Goal: Transaction & Acquisition: Purchase product/service

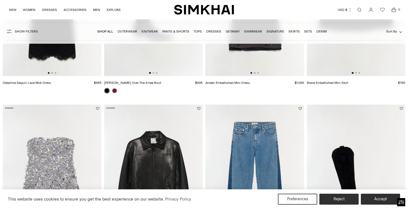
scroll to position [0, 1]
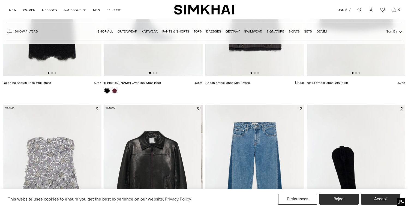
click at [106, 32] on link "Shop All" at bounding box center [105, 31] width 16 height 4
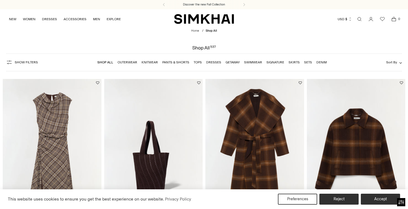
click at [359, 17] on link "Open search modal" at bounding box center [359, 19] width 11 height 11
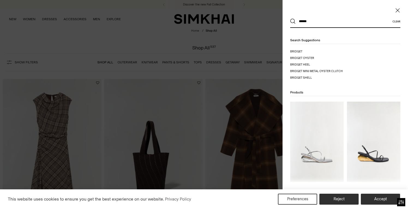
type input "******"
click at [290, 19] on button "Search" at bounding box center [292, 21] width 5 height 5
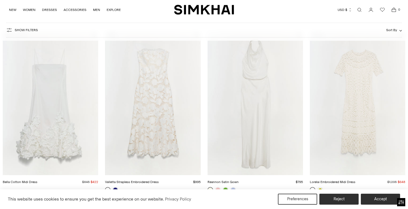
scroll to position [88, 0]
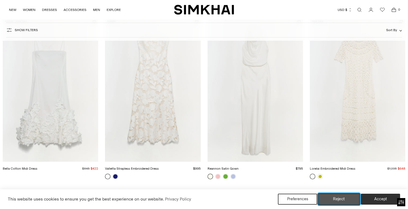
click at [328, 200] on button "Reject" at bounding box center [339, 198] width 42 height 11
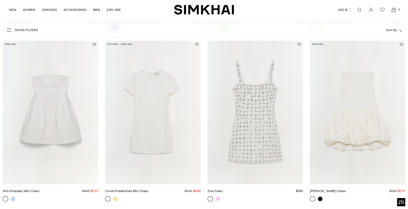
scroll to position [245, 0]
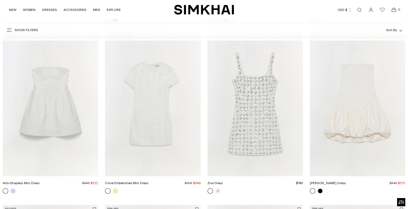
click at [223, 181] on link "Ziva Dress" at bounding box center [214, 183] width 15 height 4
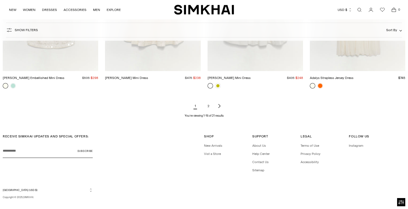
scroll to position [694, 0]
click at [207, 102] on link "2" at bounding box center [208, 105] width 11 height 11
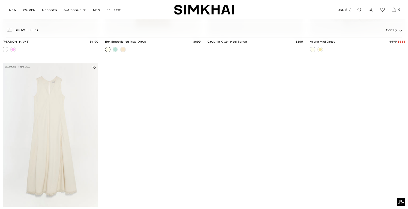
scroll to position [210, 0]
